Goal: Task Accomplishment & Management: Manage account settings

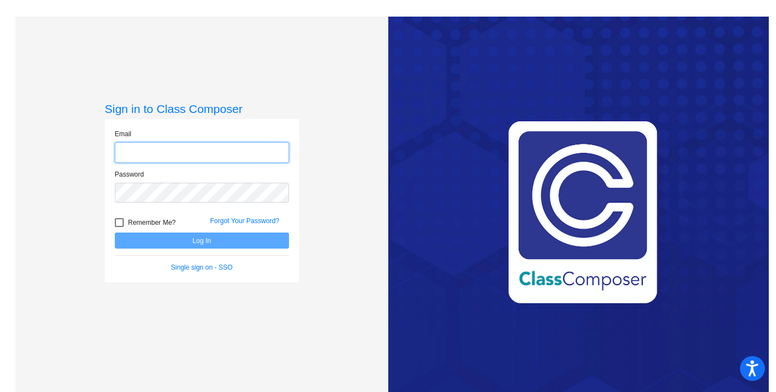
type input "[PERSON_NAME][EMAIL_ADDRESS][PERSON_NAME][DOMAIN_NAME]"
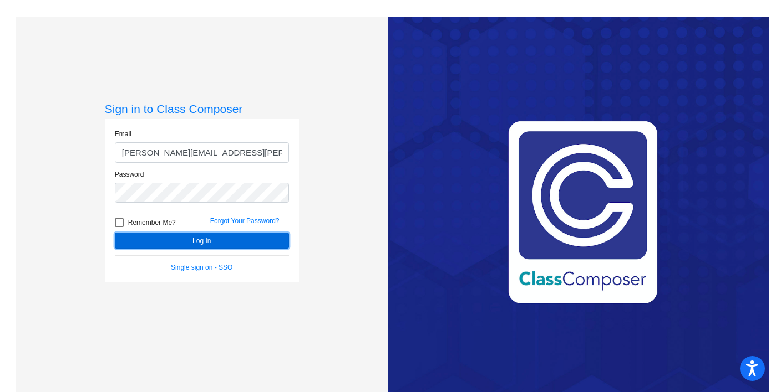
click at [218, 242] on button "Log In" at bounding box center [202, 241] width 174 height 16
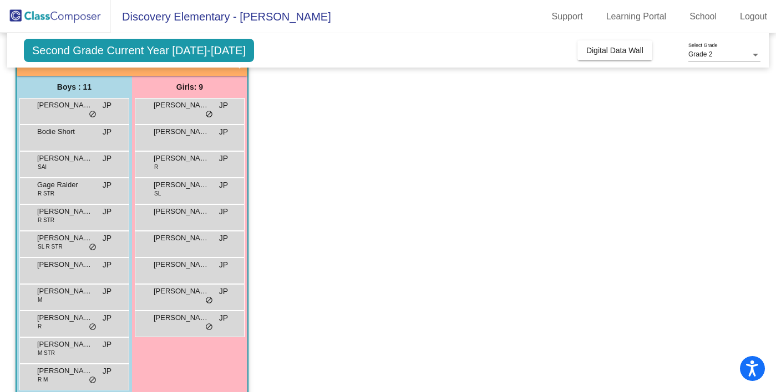
scroll to position [8, 0]
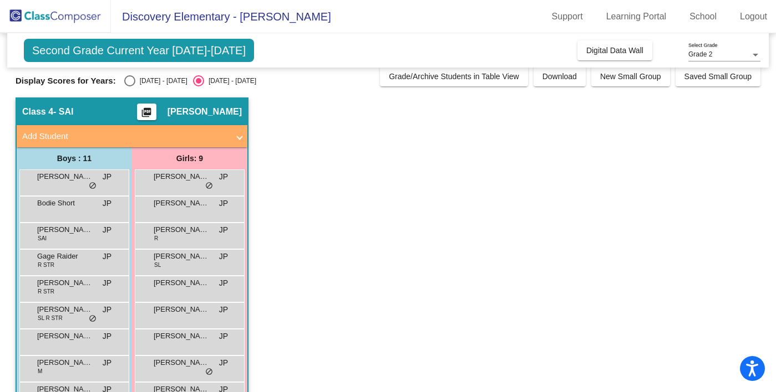
click at [125, 75] on div "Select an option" at bounding box center [129, 80] width 11 height 11
click at [129, 86] on input "2024 - 2025" at bounding box center [129, 86] width 1 height 1
radio input "true"
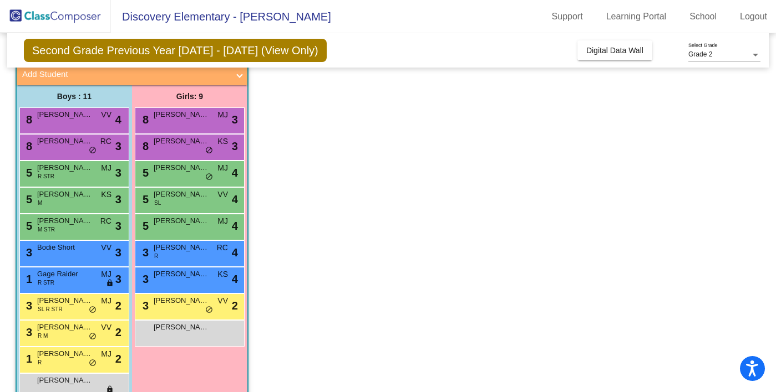
scroll to position [95, 0]
